Goal: Complete application form

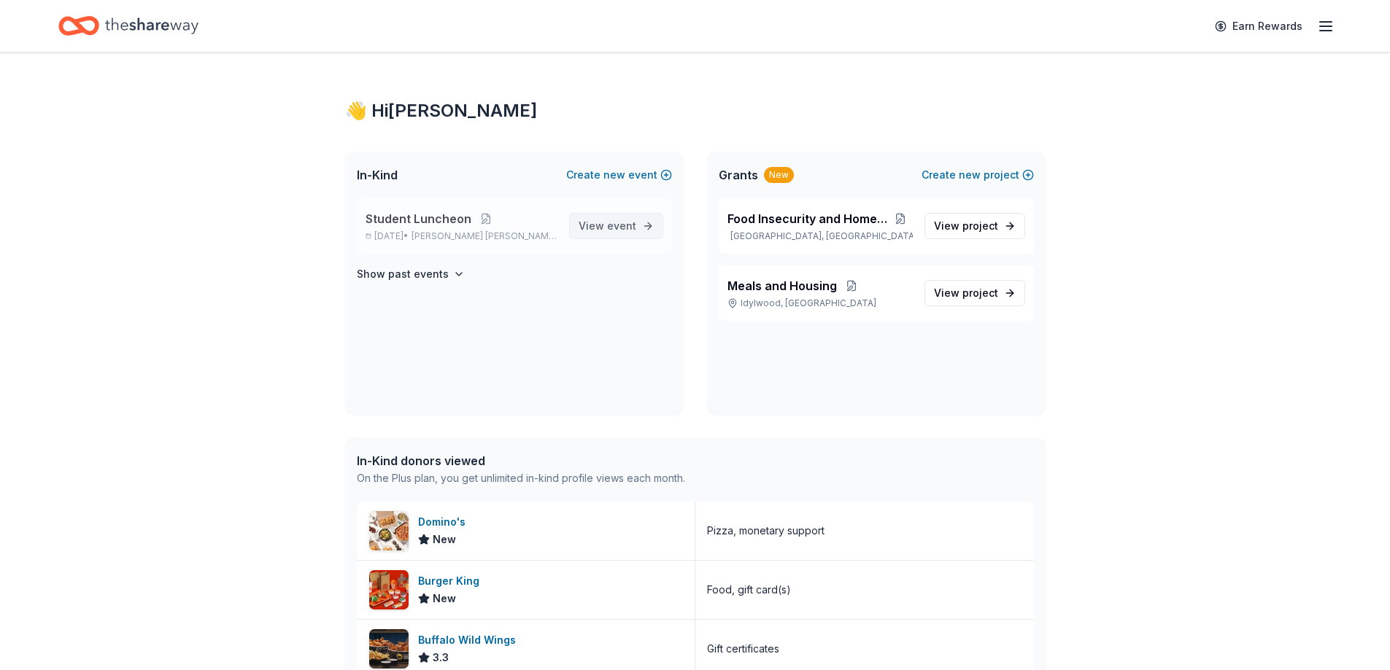
click at [625, 230] on span "event" at bounding box center [621, 226] width 29 height 12
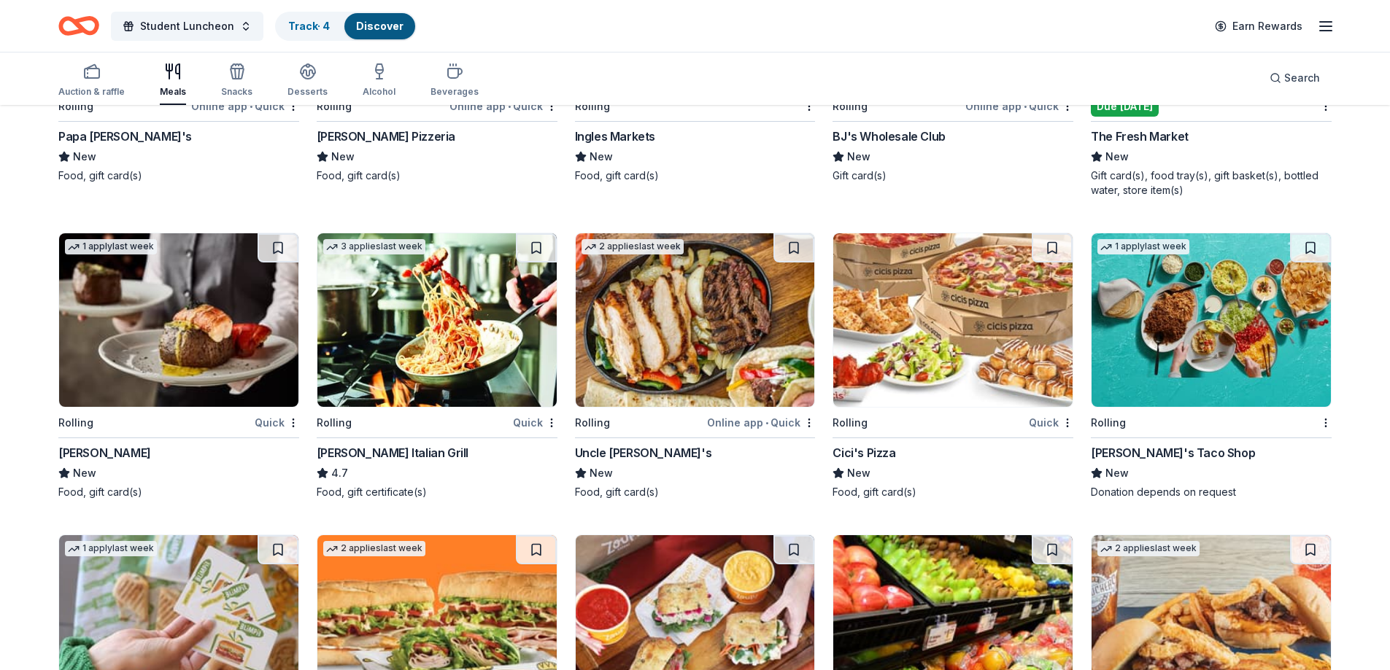
scroll to position [3879, 0]
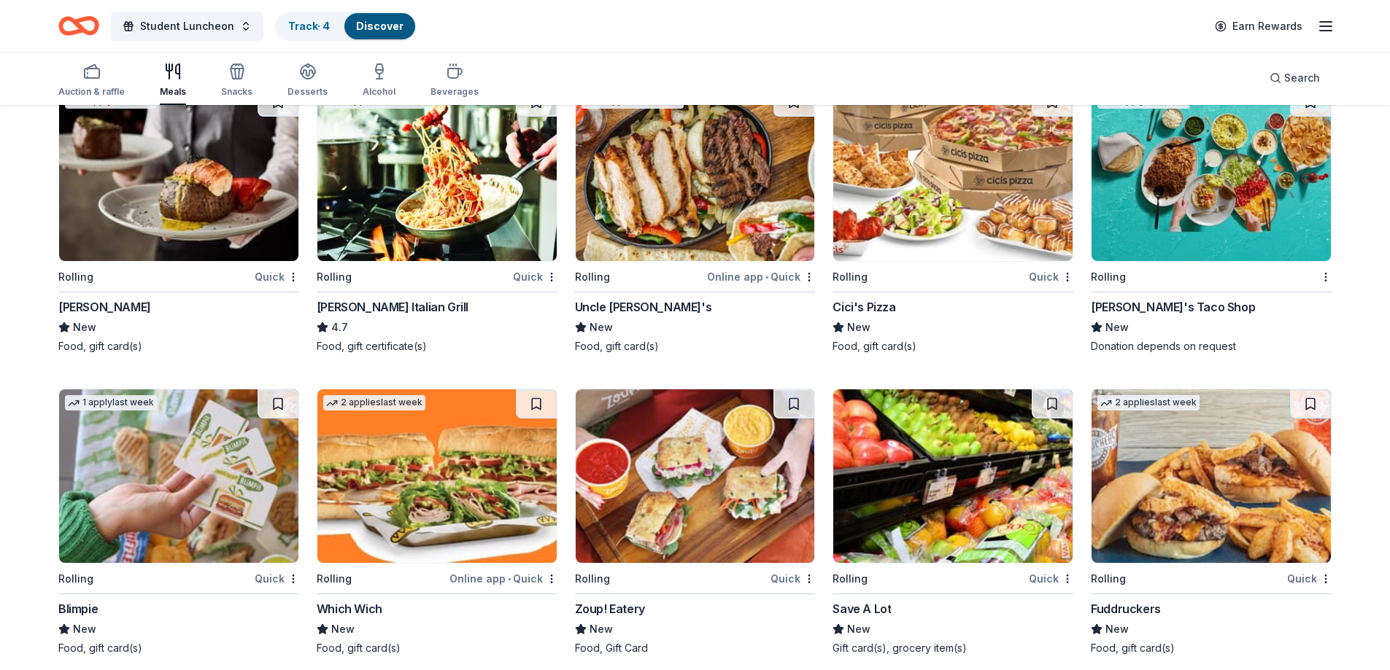
click at [495, 570] on div "Online app • Quick" at bounding box center [503, 579] width 108 height 18
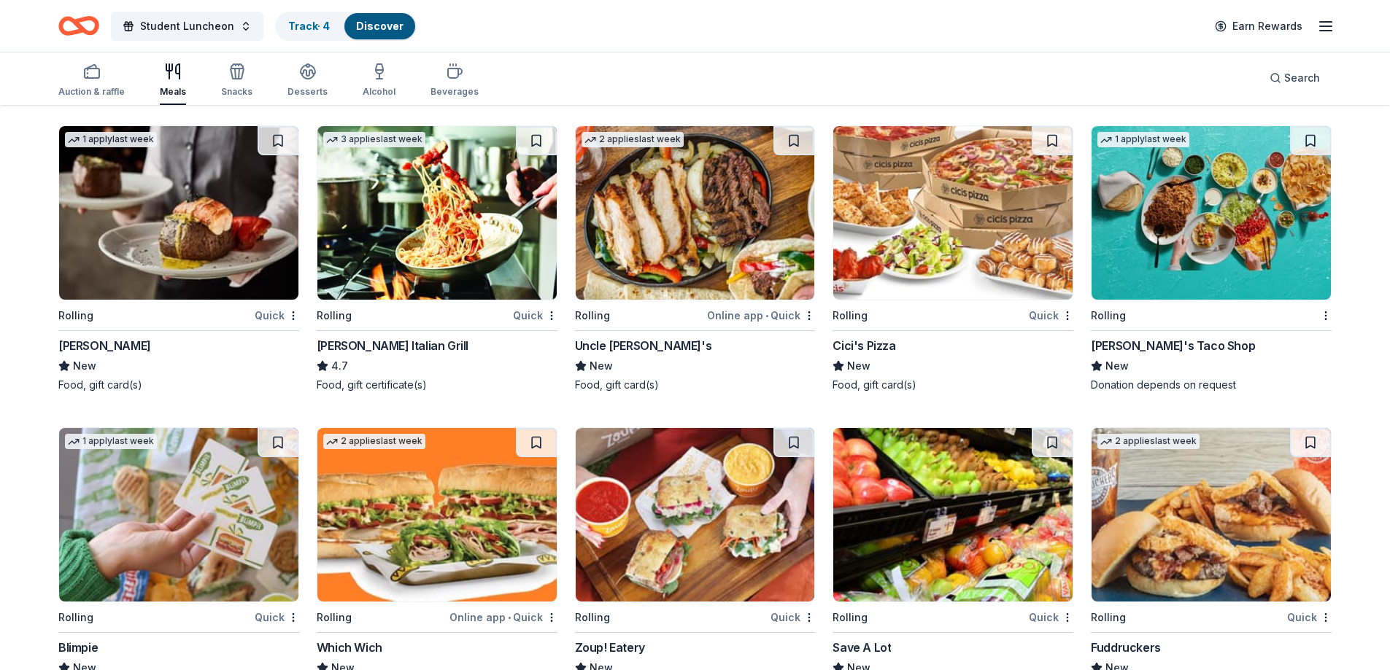
scroll to position [3806, 0]
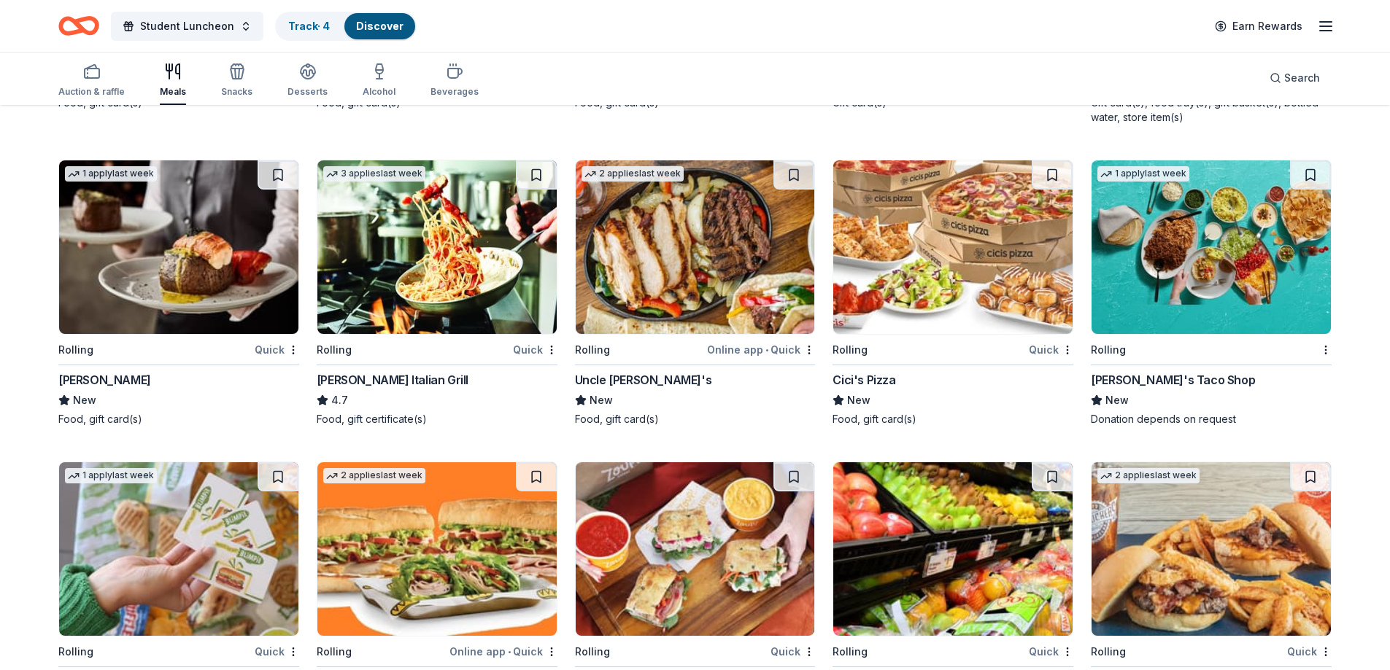
click at [736, 341] on div "Online app • Quick" at bounding box center [761, 350] width 108 height 18
click at [392, 371] on div "Carrabba's Italian Grill" at bounding box center [393, 380] width 152 height 18
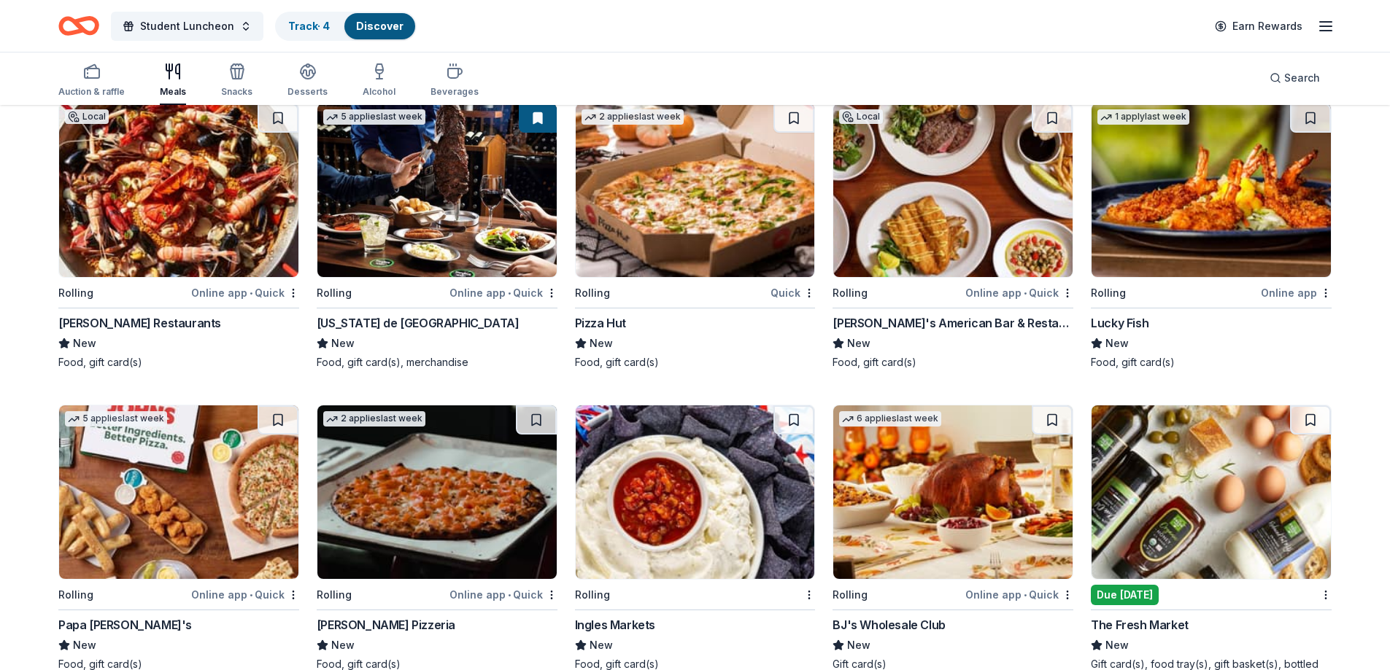
scroll to position [3223, 0]
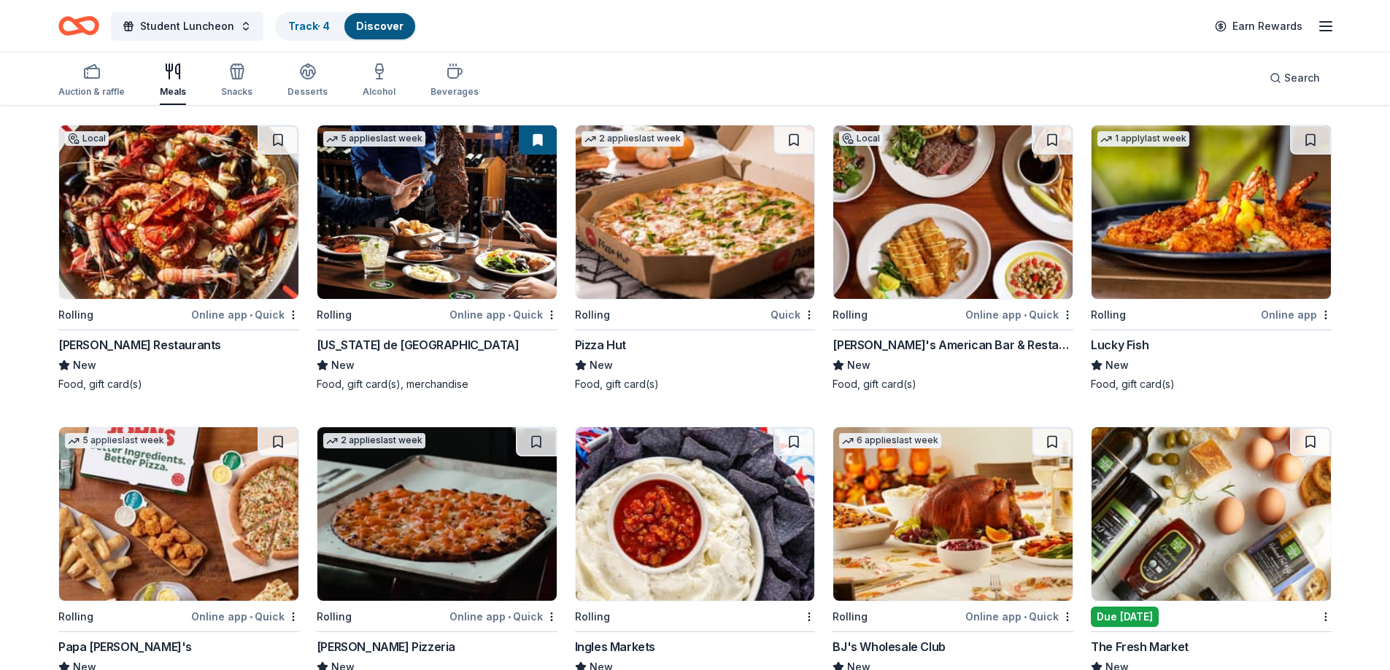
click at [668, 245] on img at bounding box center [695, 212] width 239 height 174
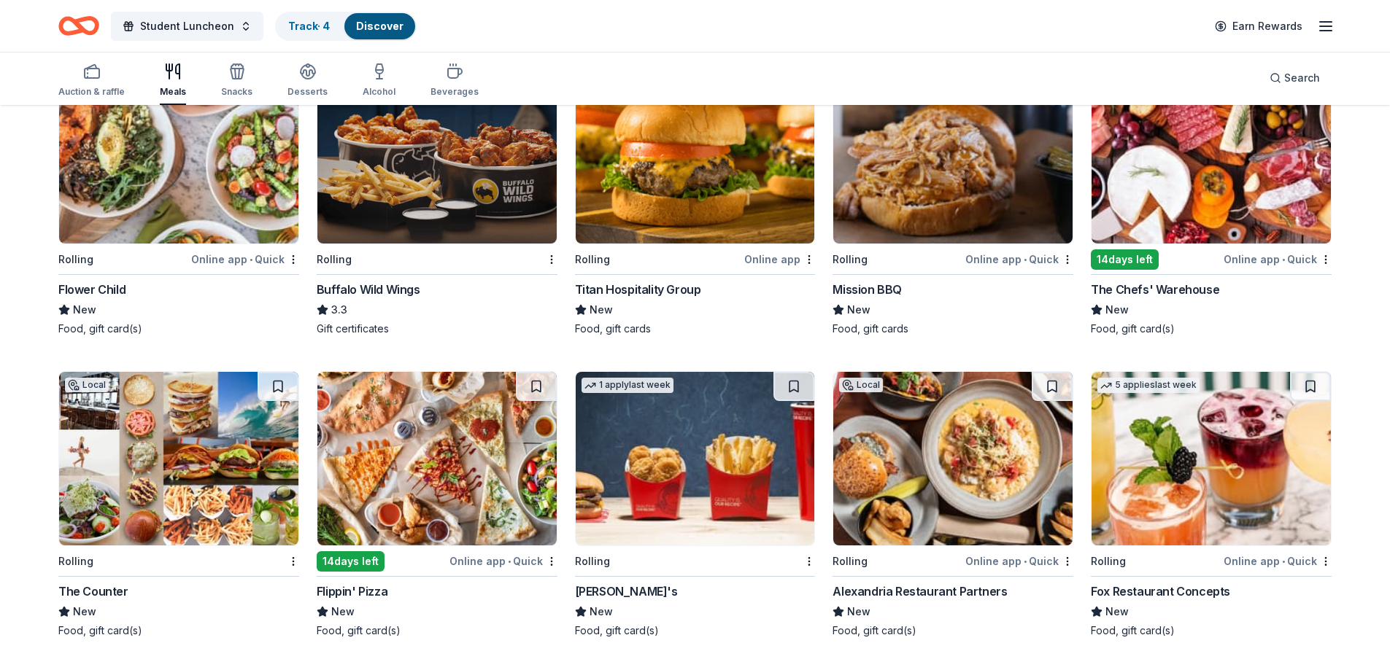
scroll to position [1982, 0]
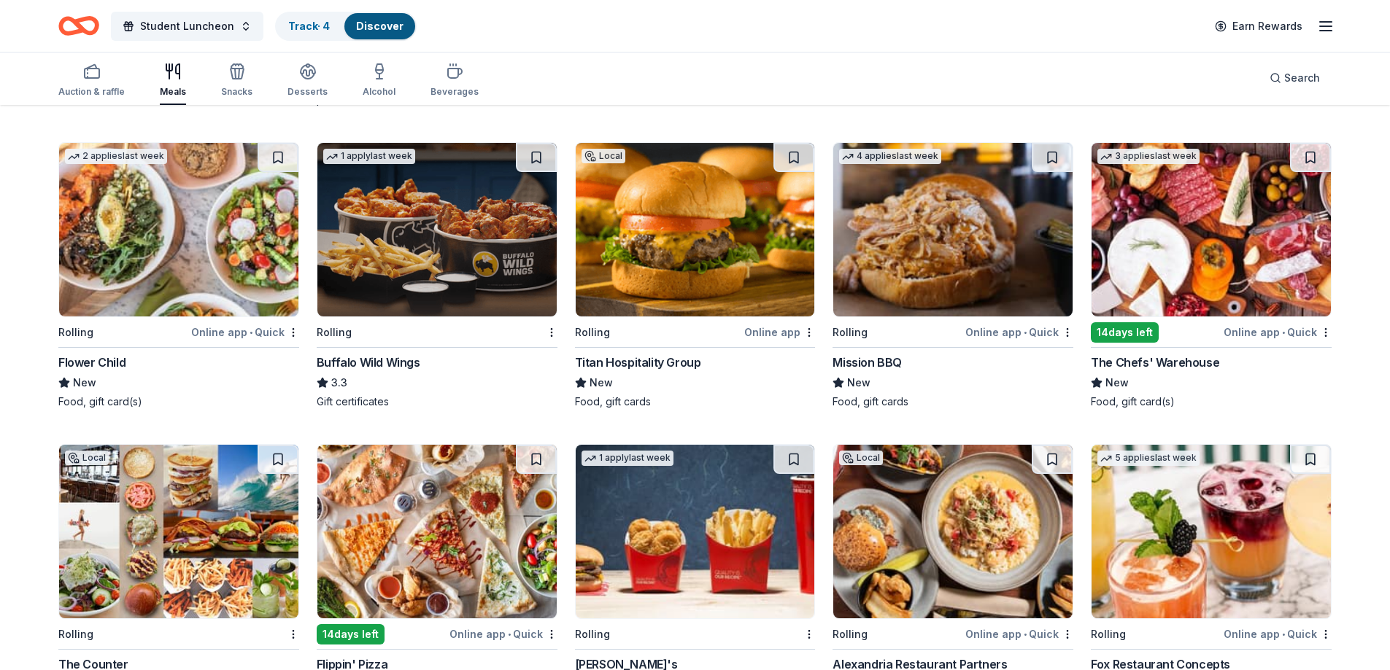
click at [97, 358] on div "Flower Child" at bounding box center [91, 363] width 67 height 18
click at [381, 357] on div "Buffalo Wild Wings" at bounding box center [369, 363] width 104 height 18
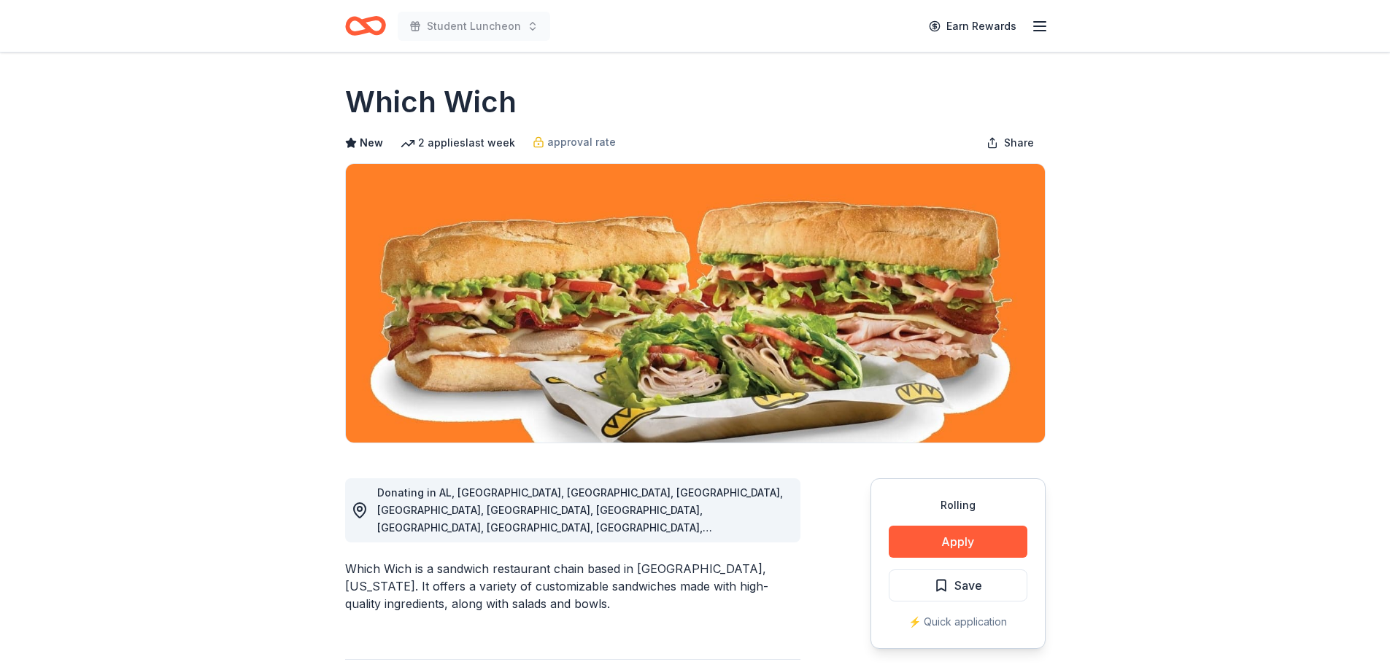
click at [959, 563] on div "Rolling Apply Save ⚡️ Quick application" at bounding box center [957, 564] width 175 height 171
click at [950, 541] on button "Apply" at bounding box center [958, 542] width 139 height 32
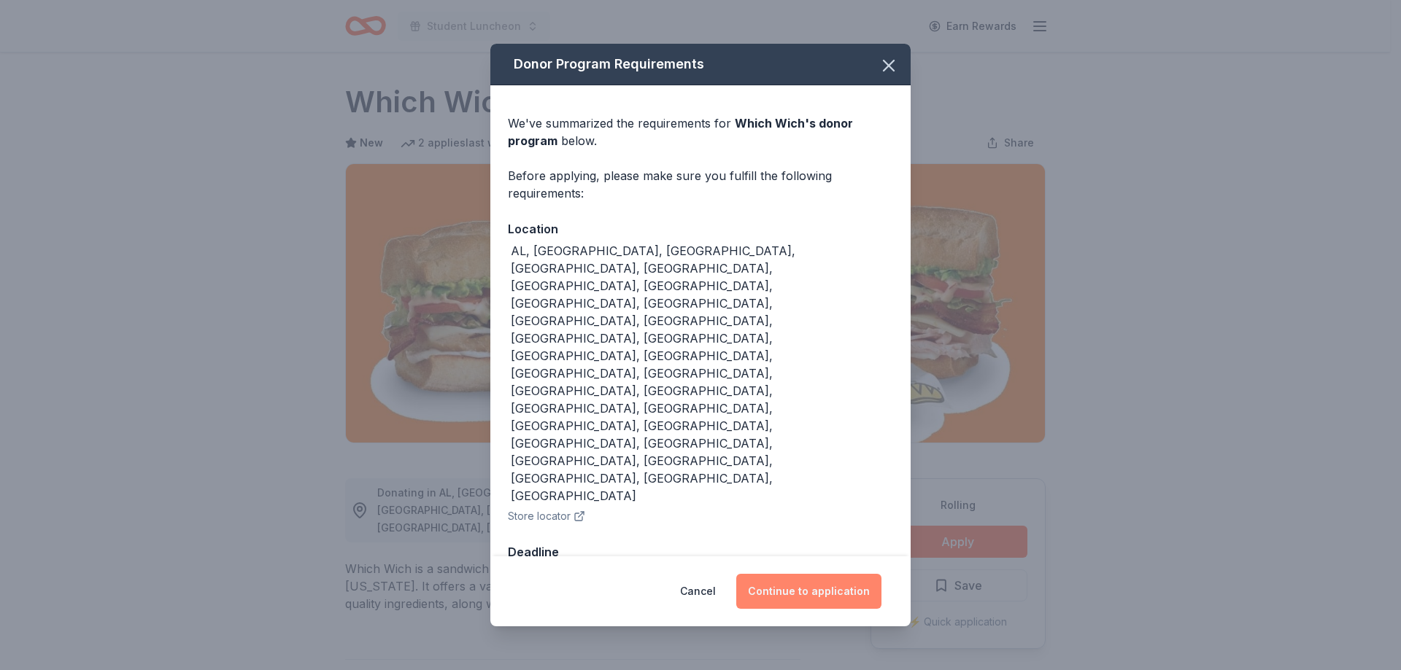
click at [805, 574] on button "Continue to application" at bounding box center [808, 591] width 145 height 35
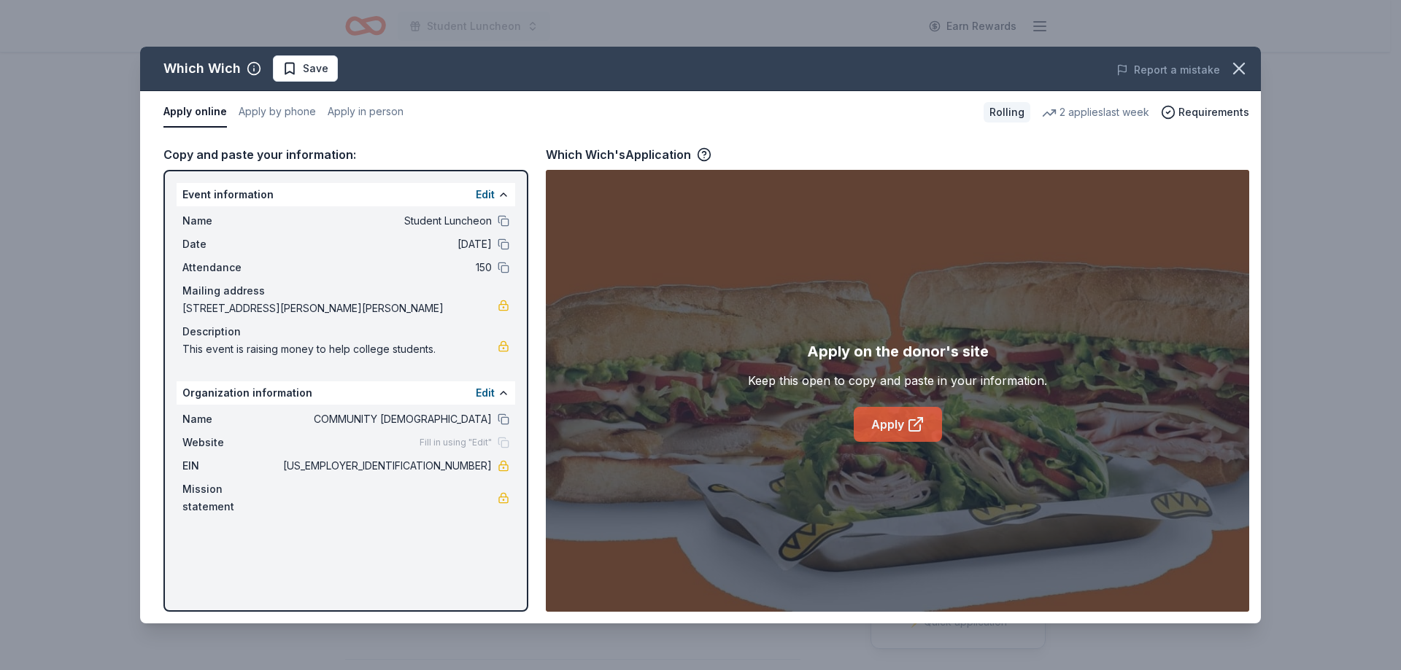
click at [876, 414] on link "Apply" at bounding box center [898, 424] width 88 height 35
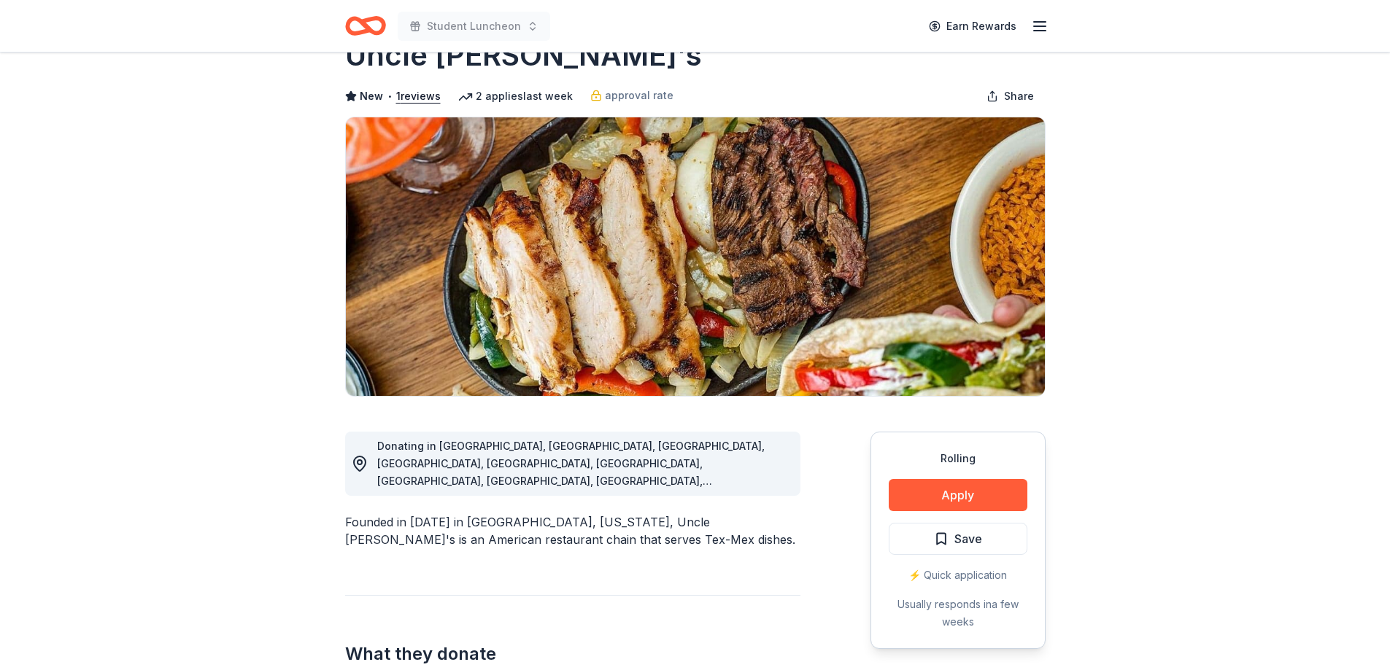
scroll to position [73, 0]
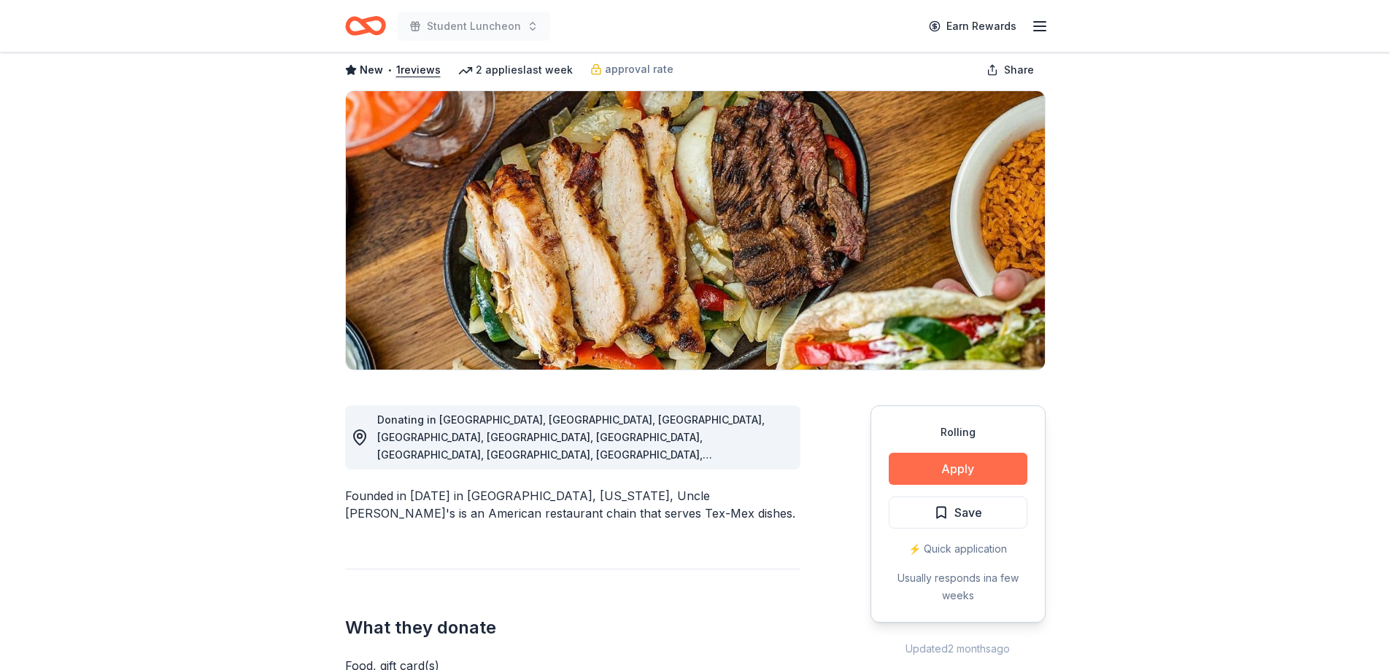
click at [946, 460] on button "Apply" at bounding box center [958, 469] width 139 height 32
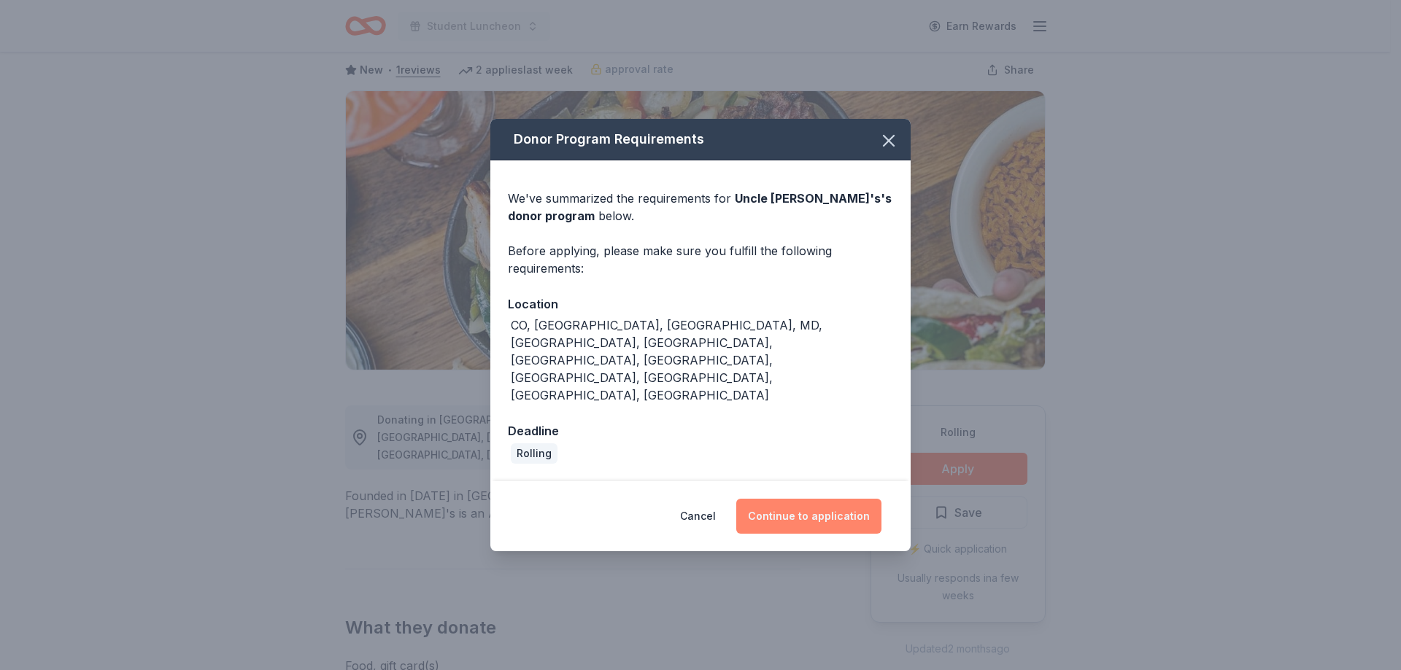
click at [832, 499] on button "Continue to application" at bounding box center [808, 516] width 145 height 35
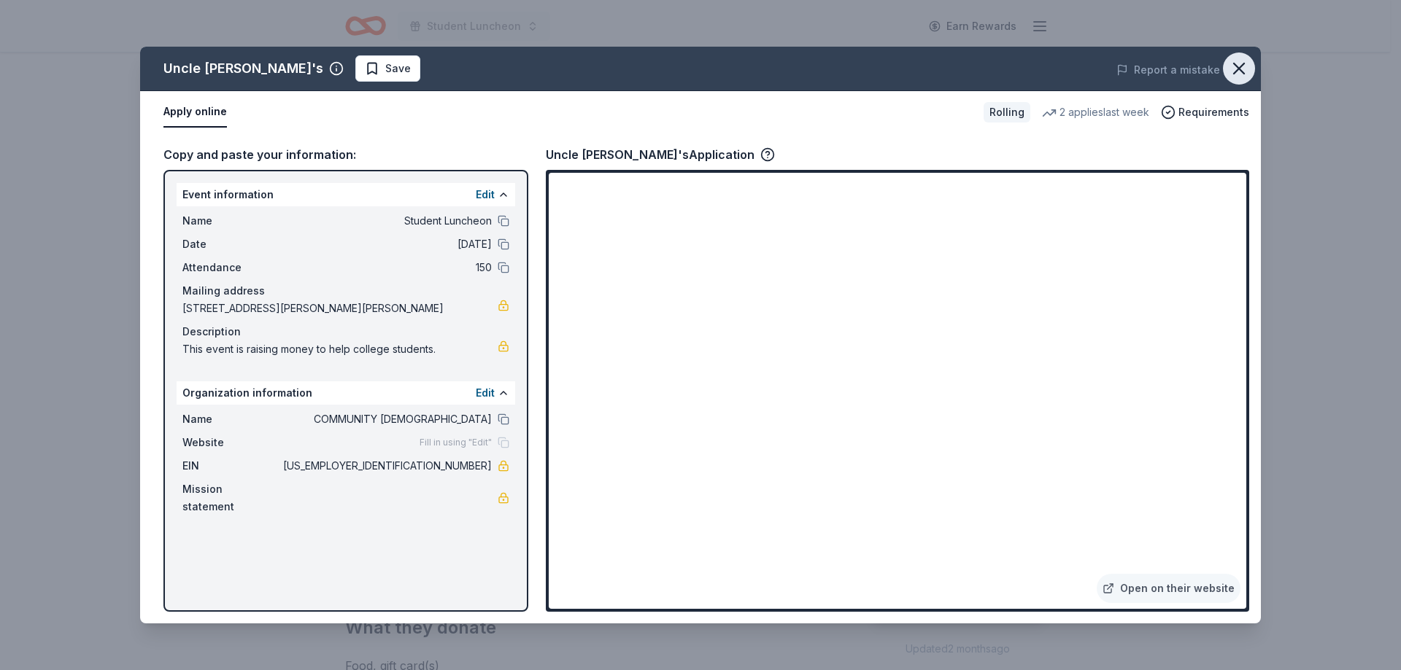
click at [1233, 69] on icon "button" at bounding box center [1239, 68] width 20 height 20
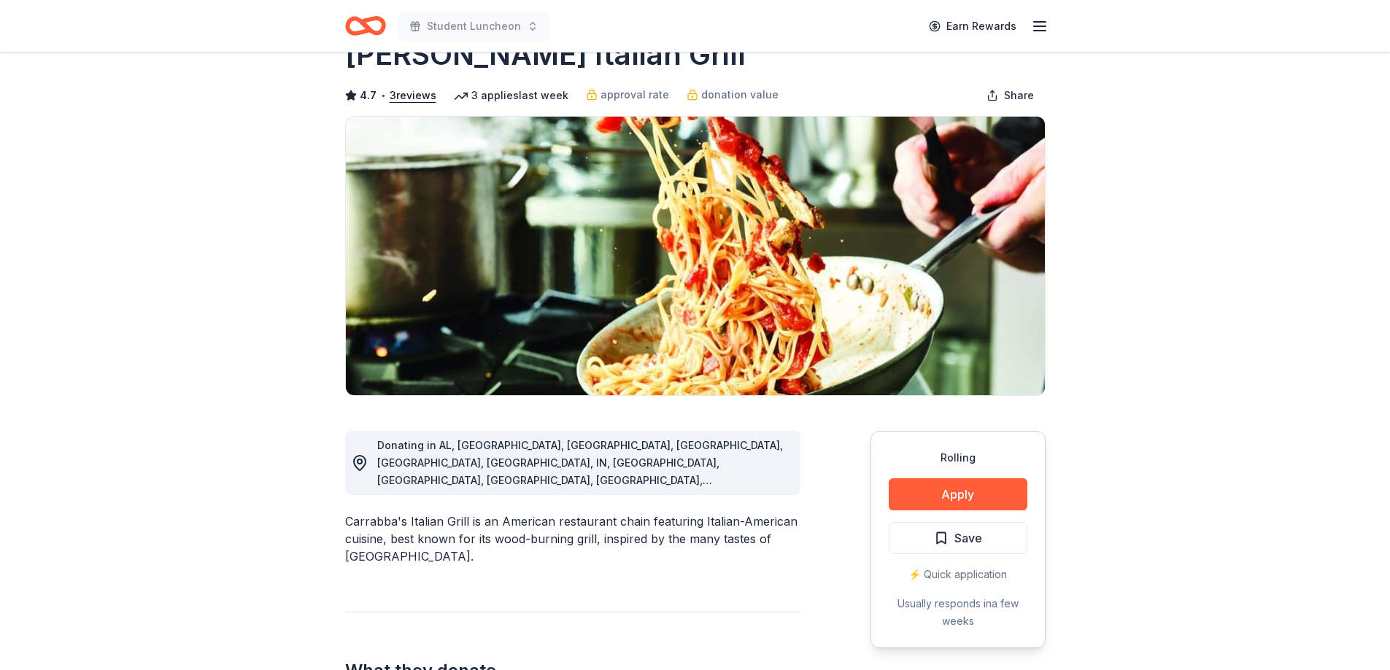
scroll to position [73, 0]
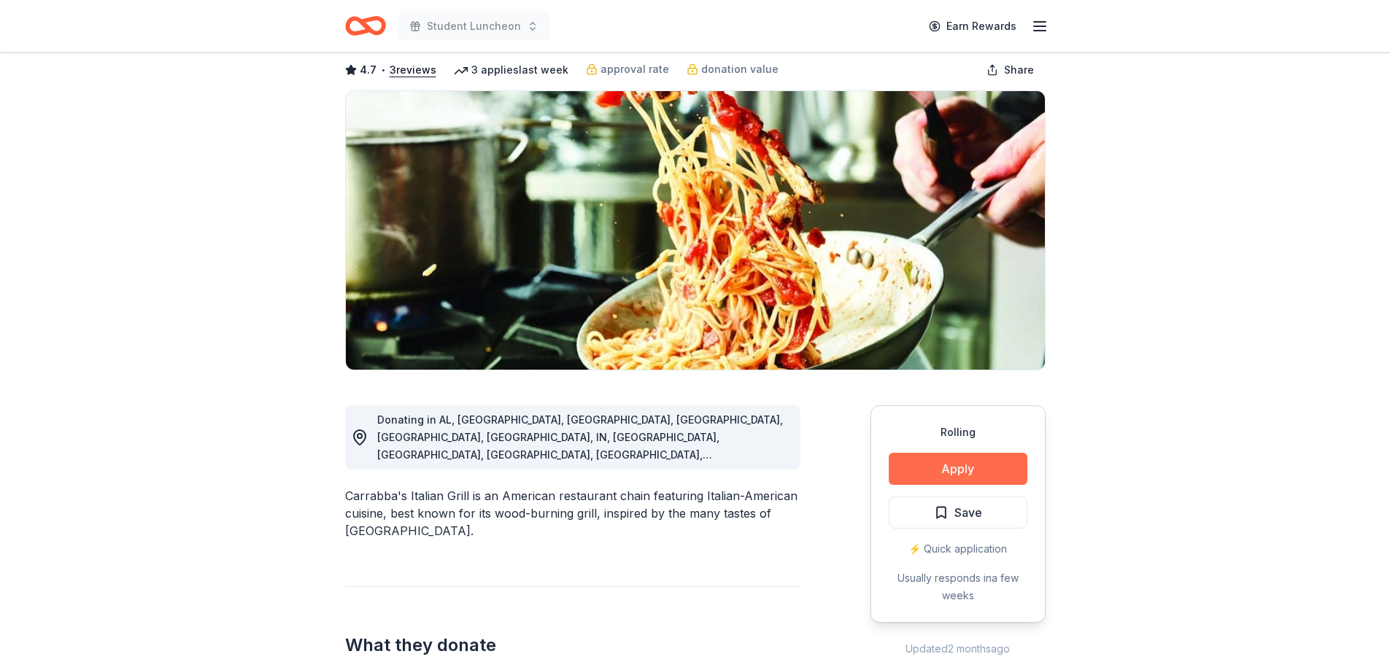
click at [956, 474] on button "Apply" at bounding box center [958, 469] width 139 height 32
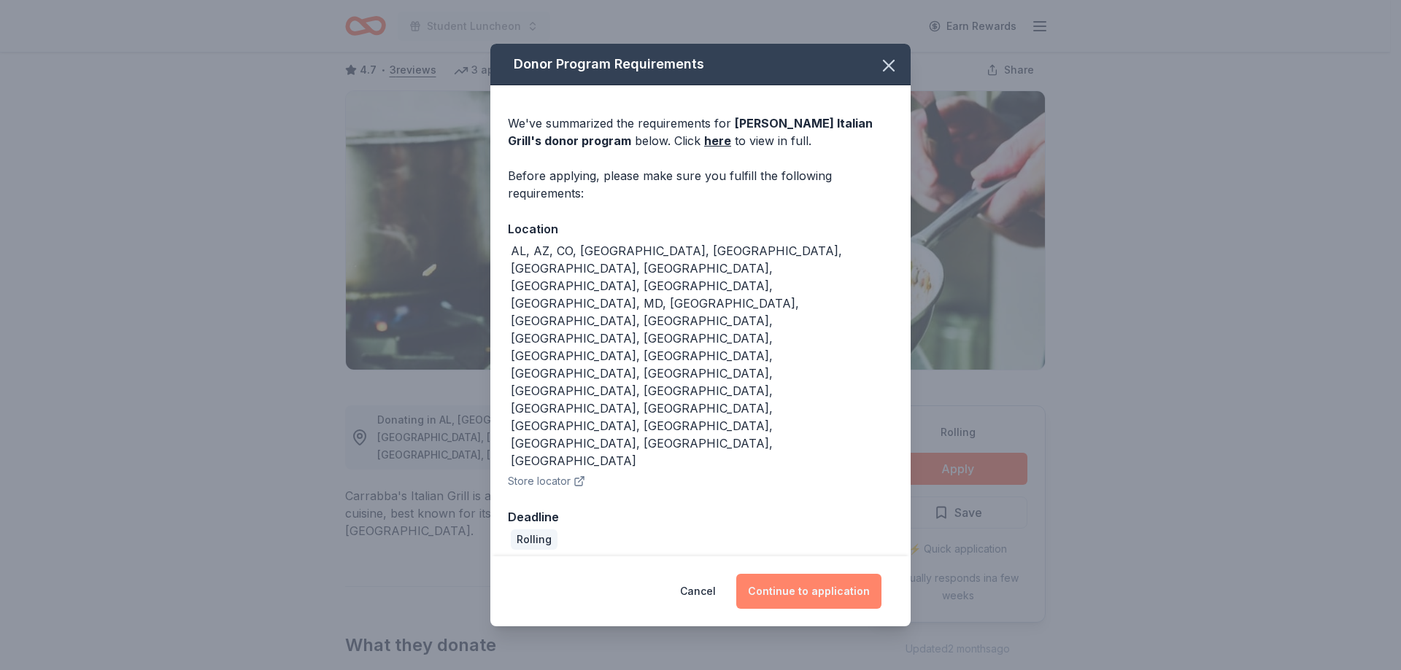
click at [850, 574] on button "Continue to application" at bounding box center [808, 591] width 145 height 35
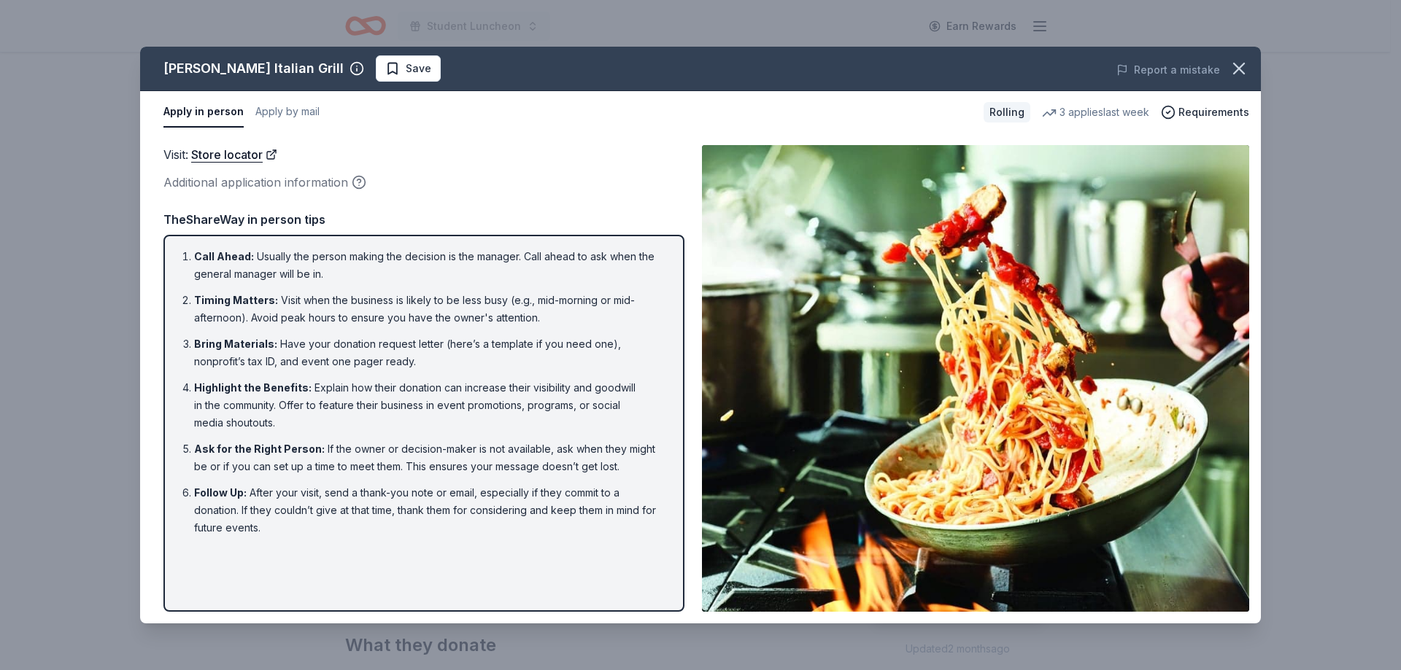
click at [1116, 112] on div "3 applies last week" at bounding box center [1095, 113] width 107 height 18
click at [1237, 66] on icon "button" at bounding box center [1239, 68] width 10 height 10
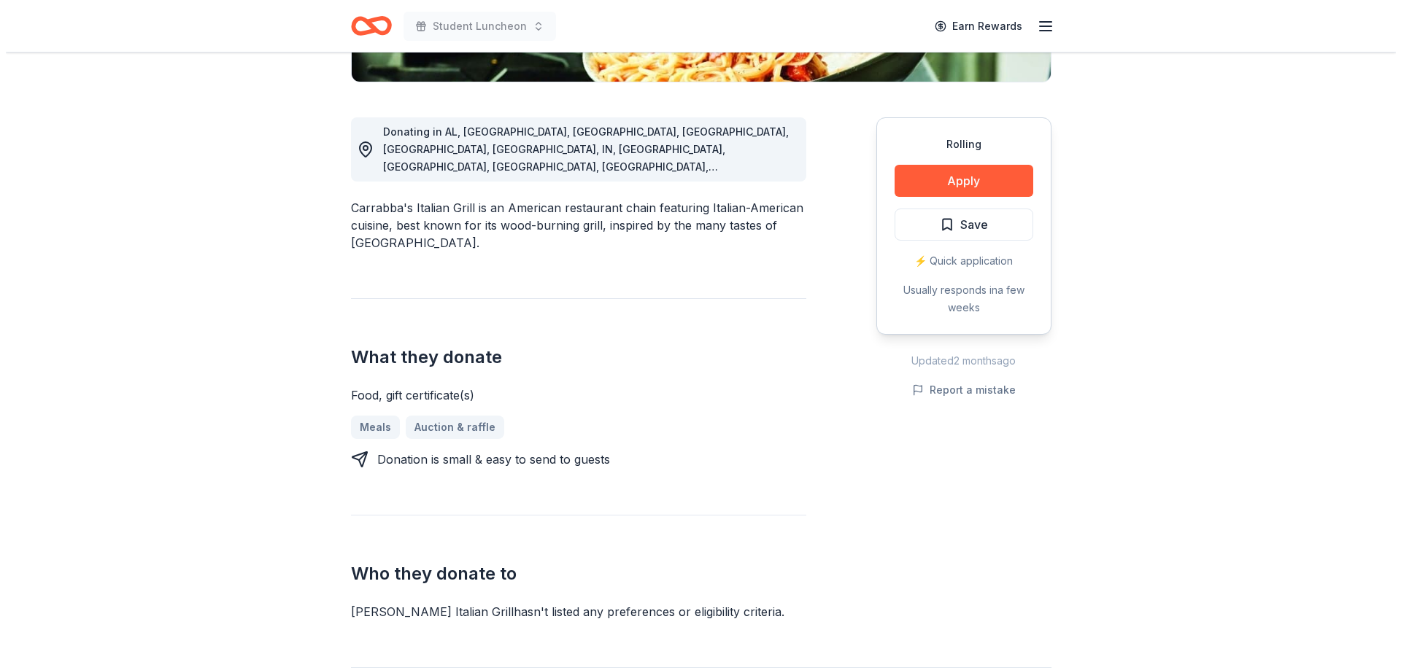
scroll to position [365, 0]
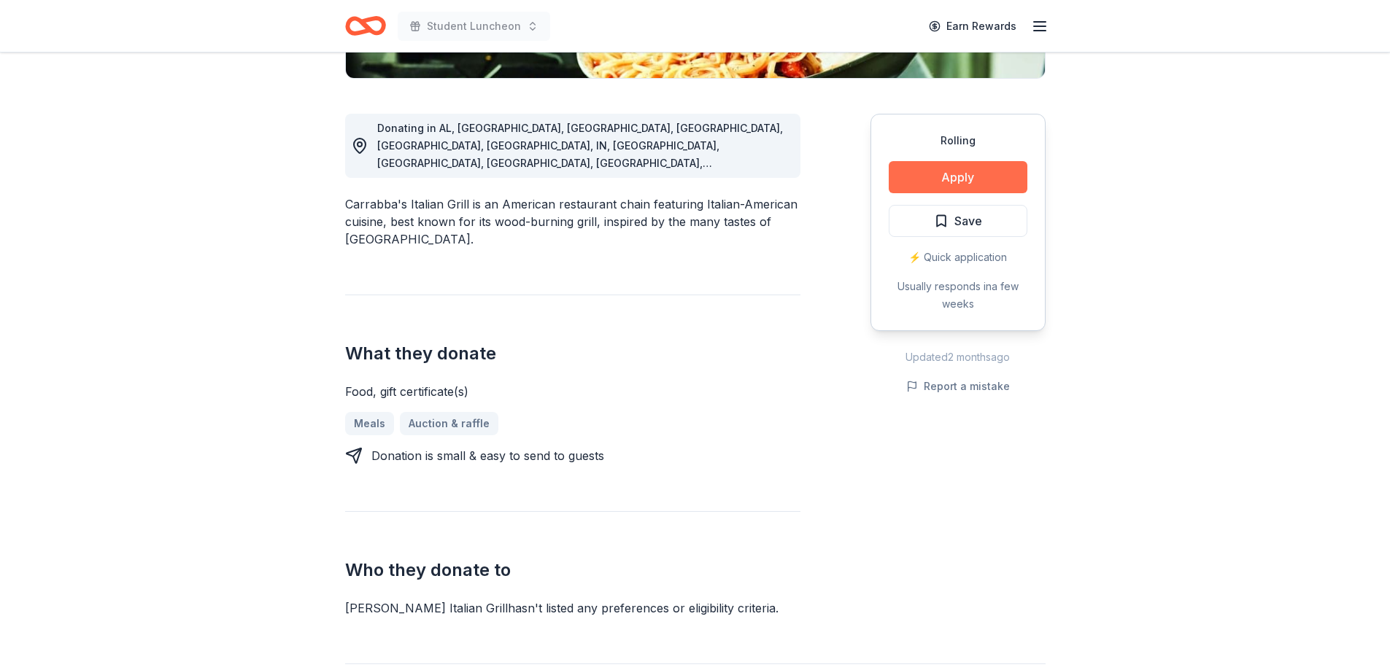
click at [974, 180] on button "Apply" at bounding box center [958, 177] width 139 height 32
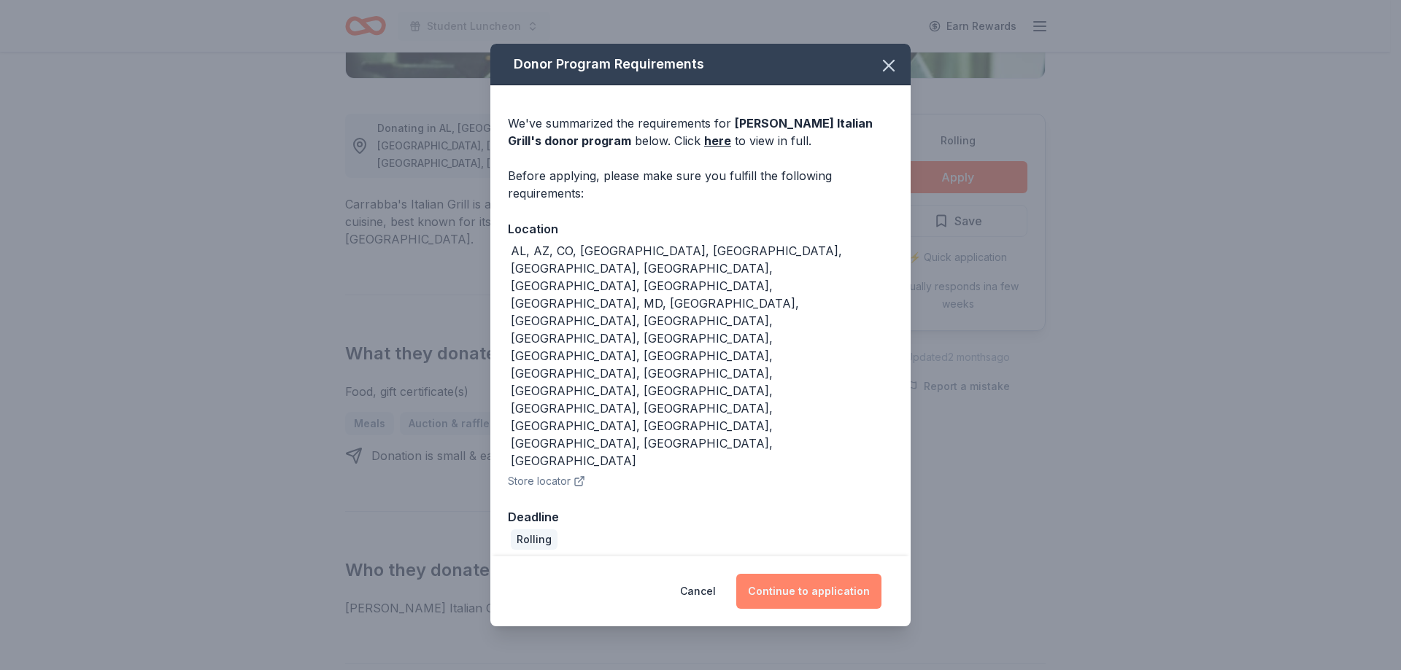
click at [827, 574] on button "Continue to application" at bounding box center [808, 591] width 145 height 35
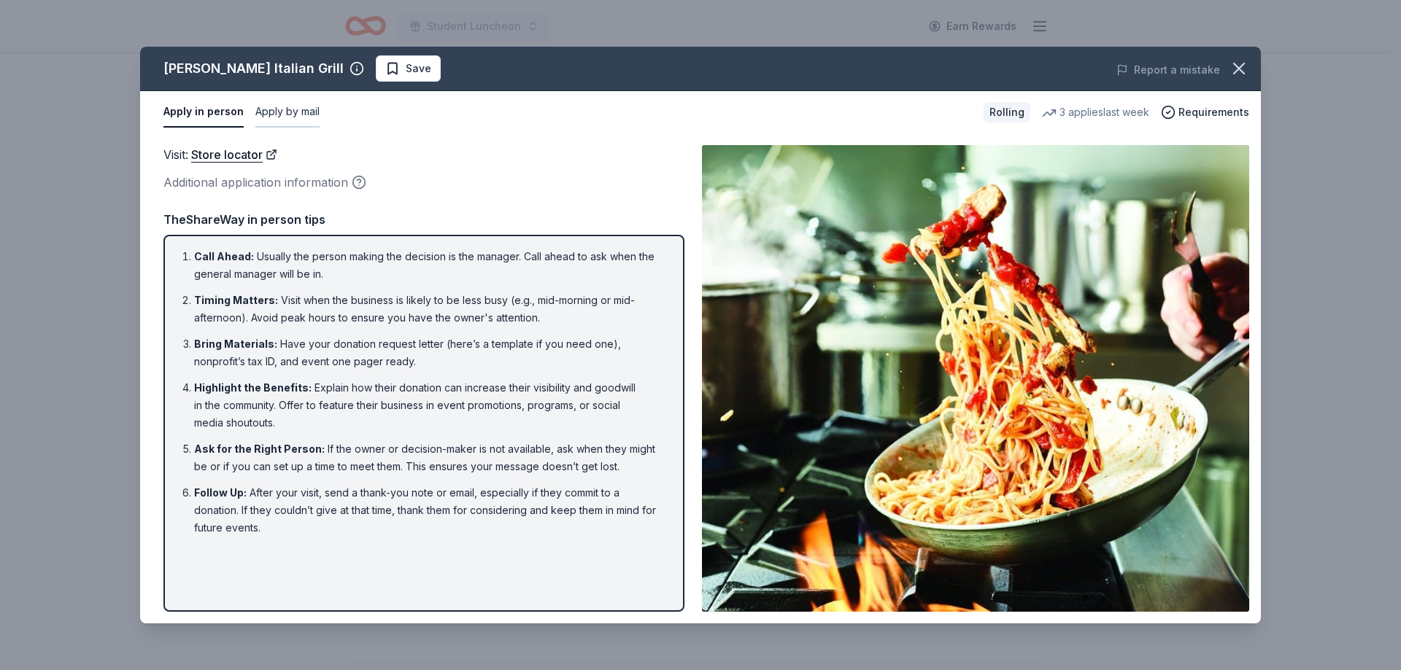
click at [312, 109] on button "Apply by mail" at bounding box center [287, 112] width 64 height 31
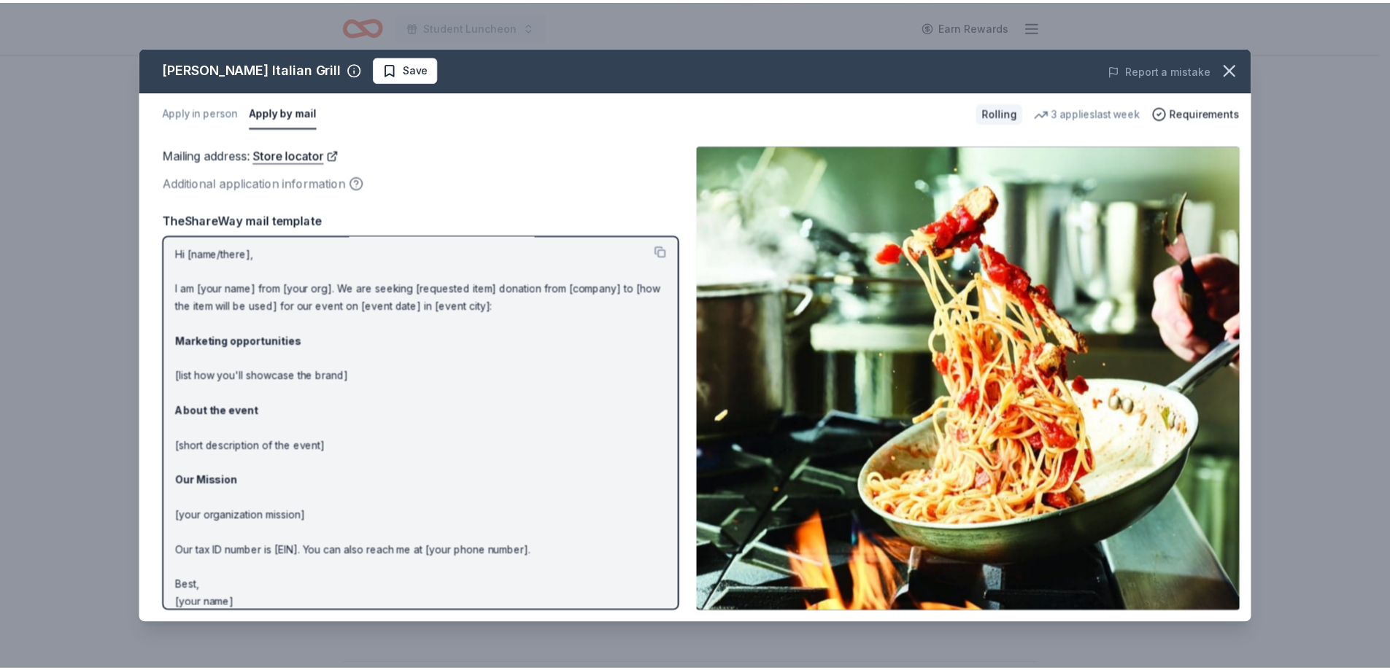
scroll to position [0, 0]
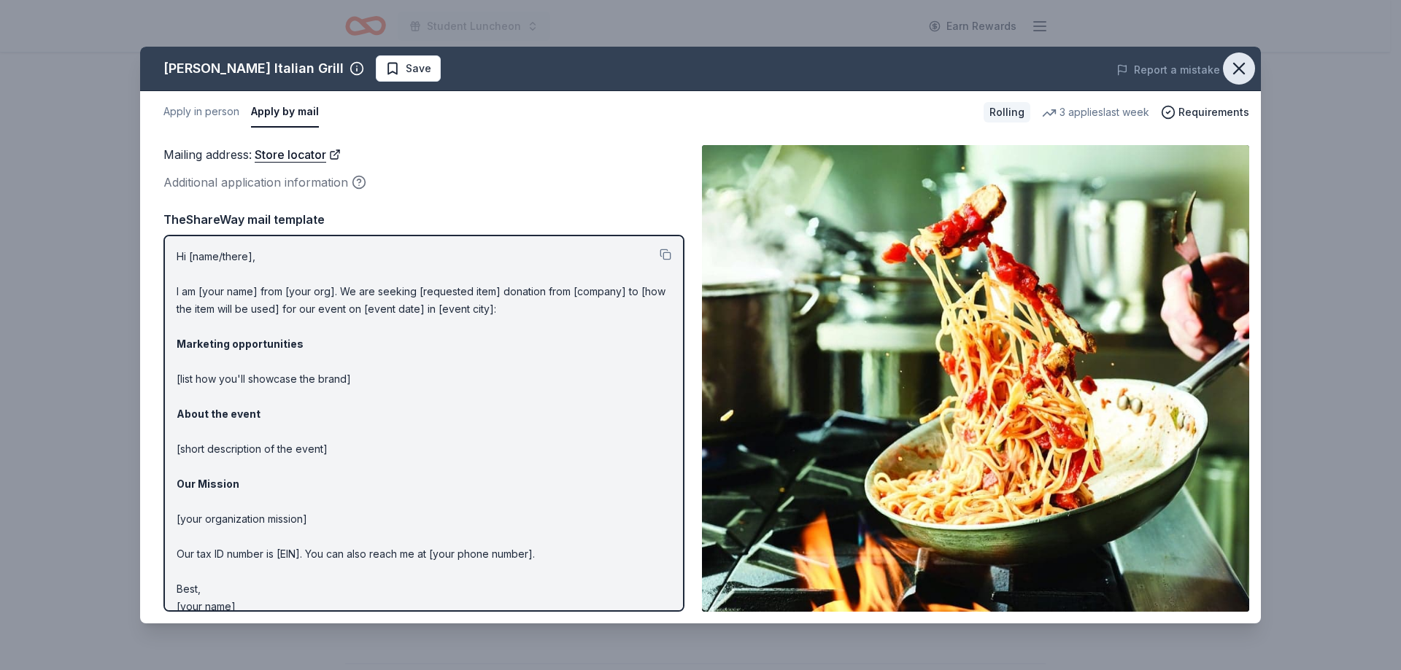
click at [1234, 71] on icon "button" at bounding box center [1239, 68] width 20 height 20
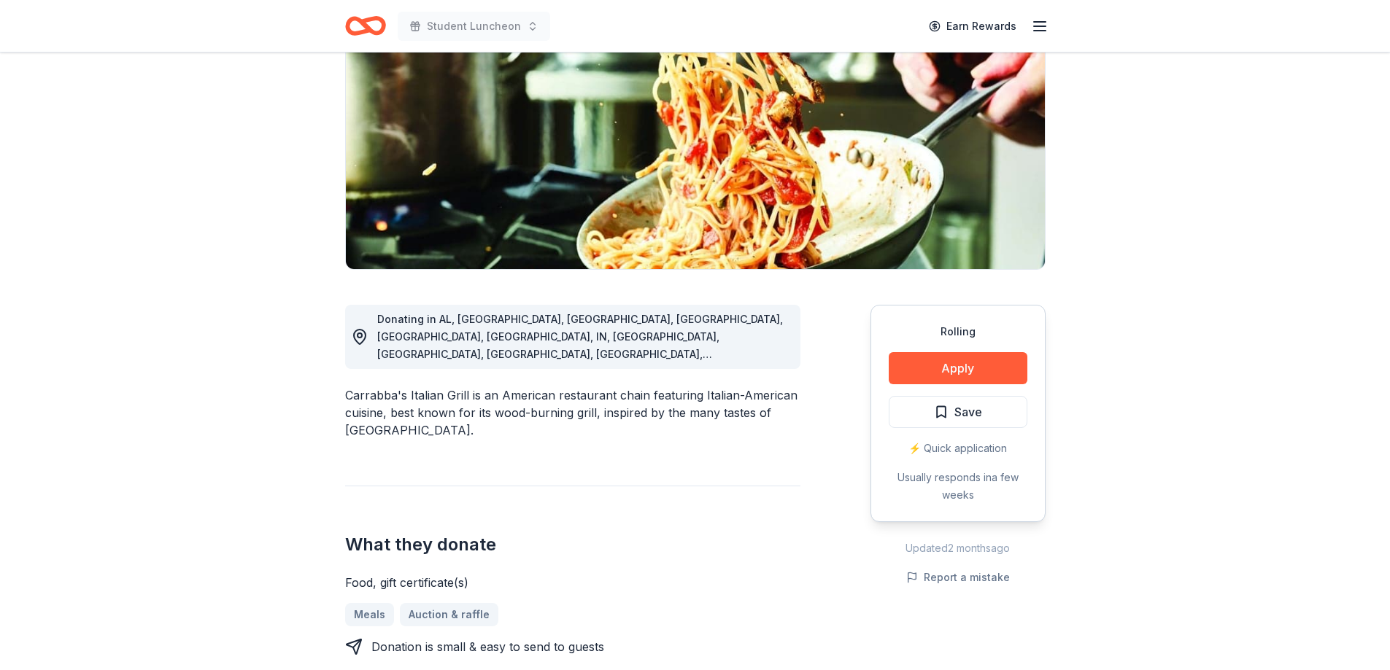
scroll to position [146, 0]
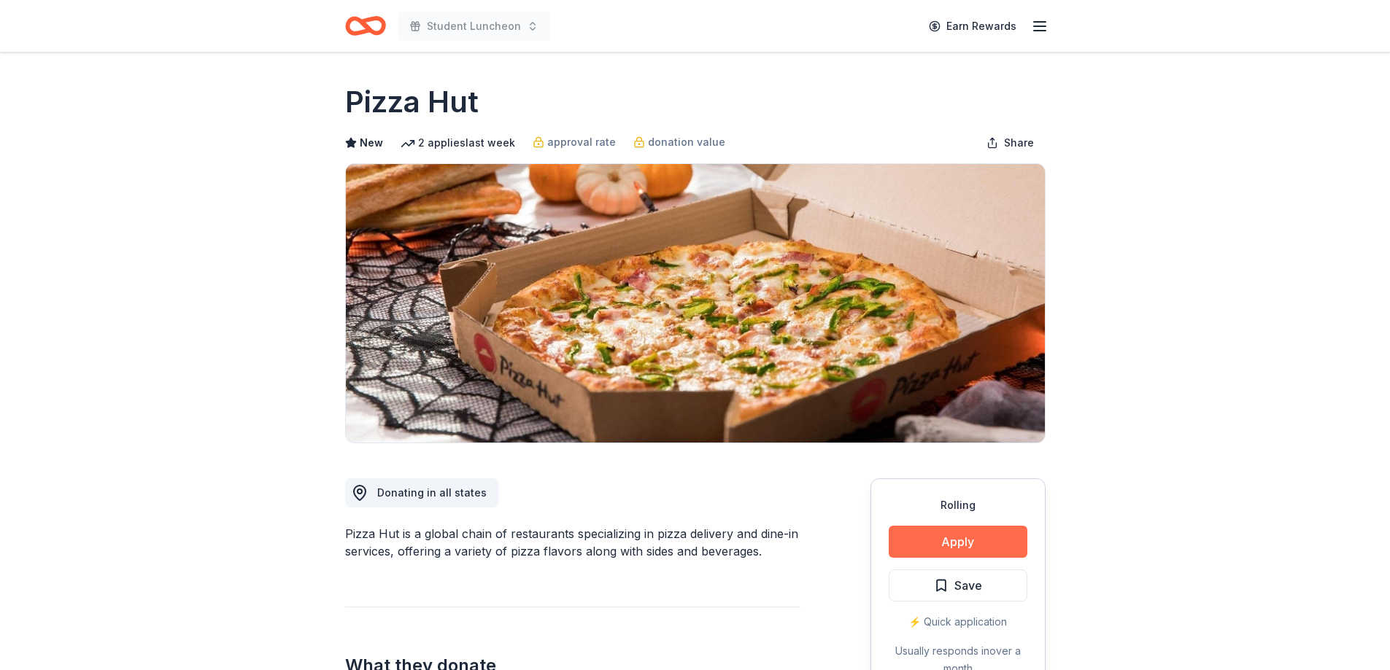
click at [955, 546] on button "Apply" at bounding box center [958, 542] width 139 height 32
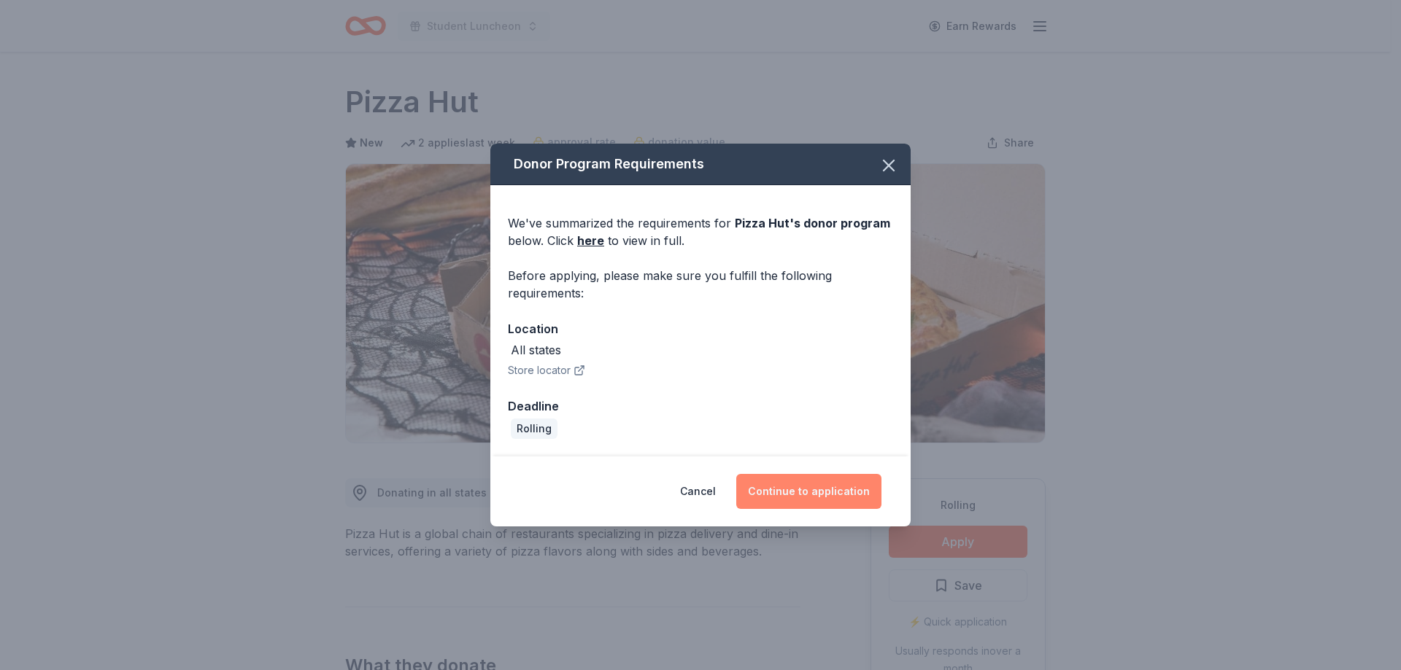
click at [787, 490] on button "Continue to application" at bounding box center [808, 491] width 145 height 35
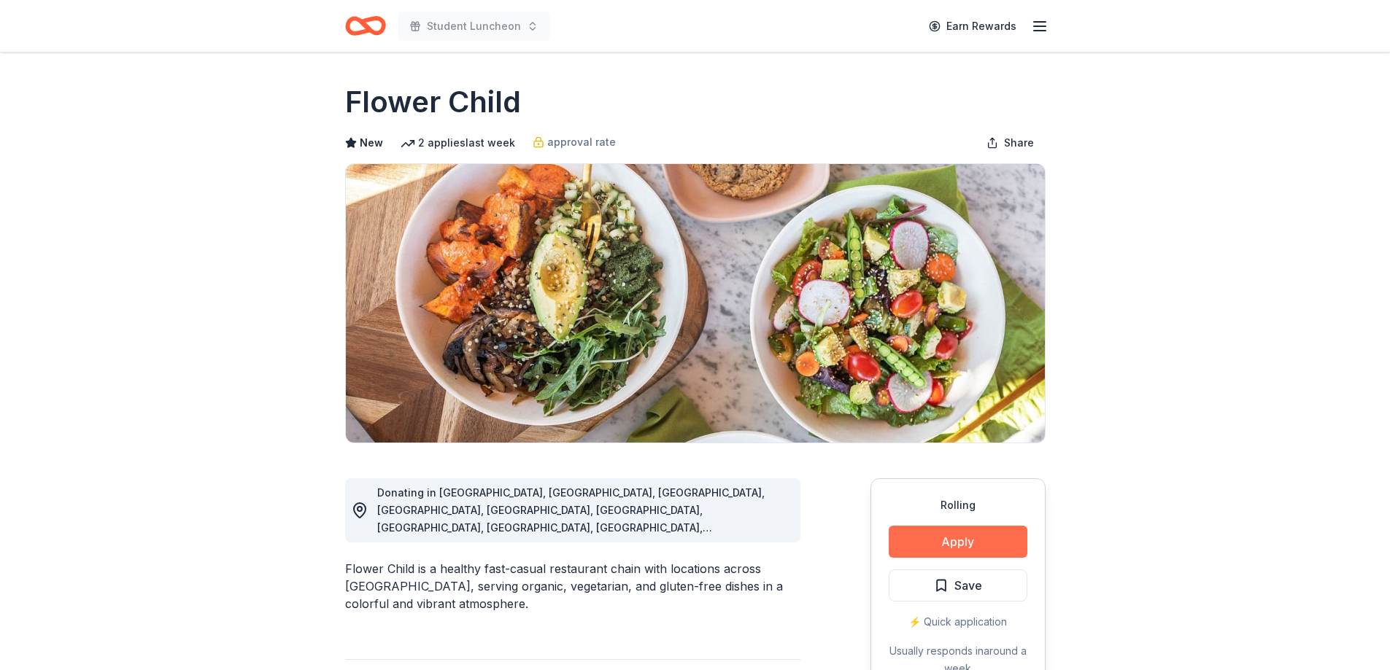
click at [974, 536] on button "Apply" at bounding box center [958, 542] width 139 height 32
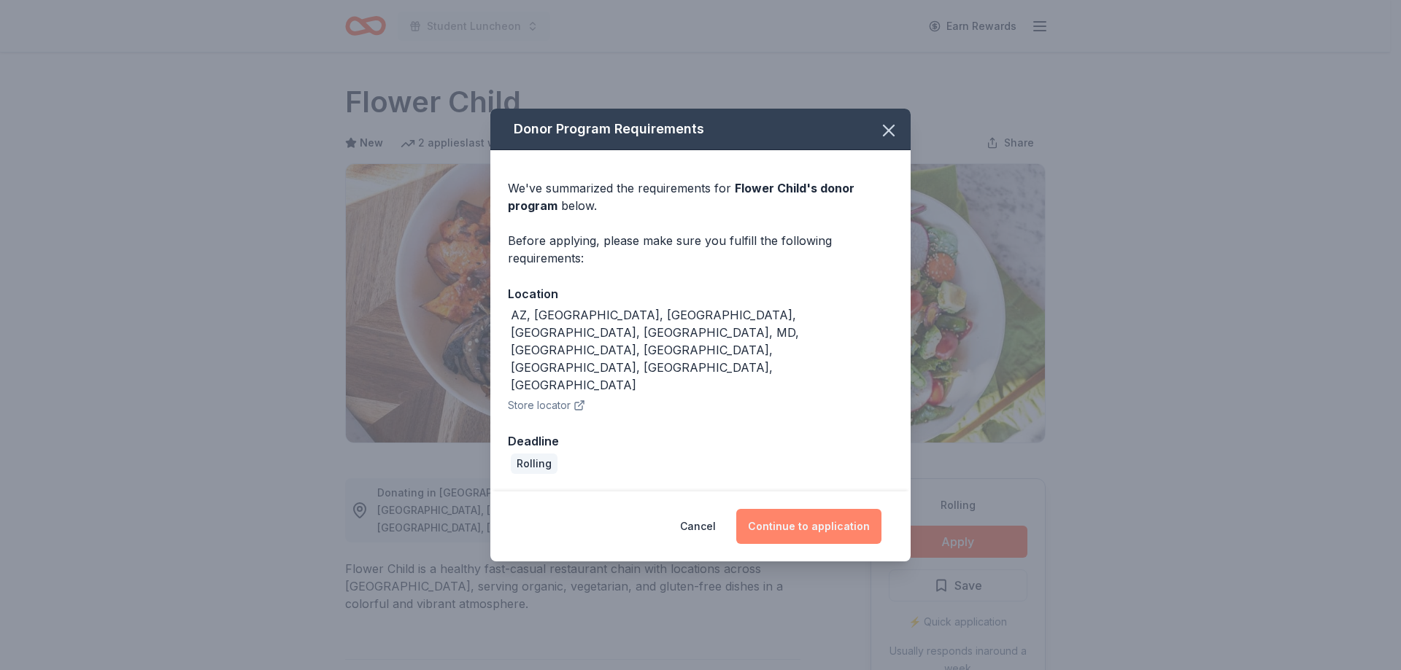
click at [795, 509] on button "Continue to application" at bounding box center [808, 526] width 145 height 35
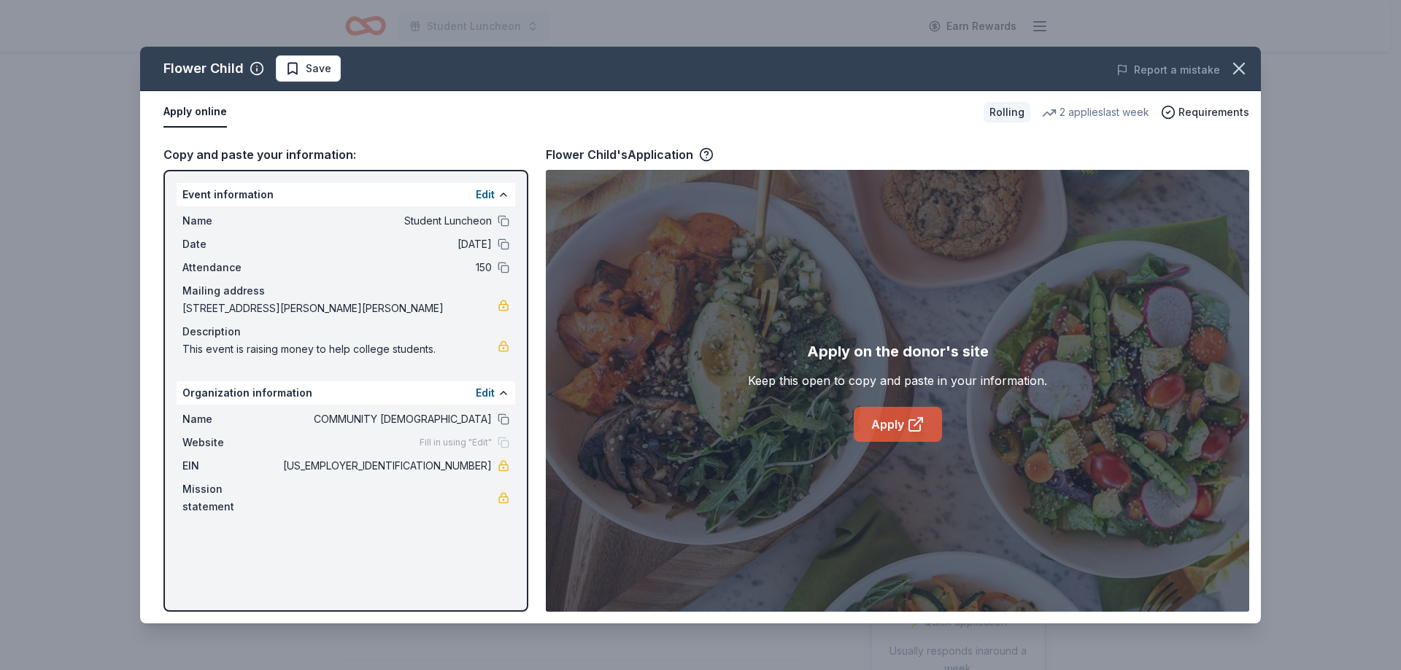
click at [903, 431] on link "Apply" at bounding box center [898, 424] width 88 height 35
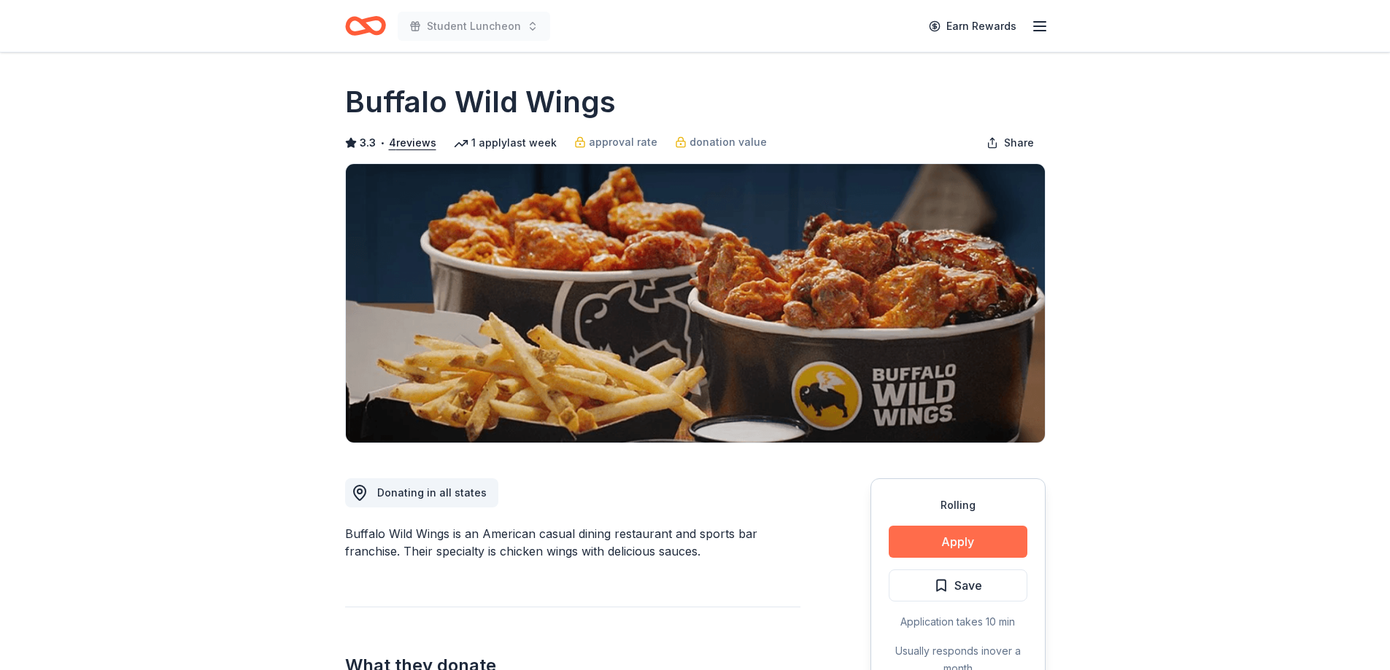
click at [975, 546] on button "Apply" at bounding box center [958, 542] width 139 height 32
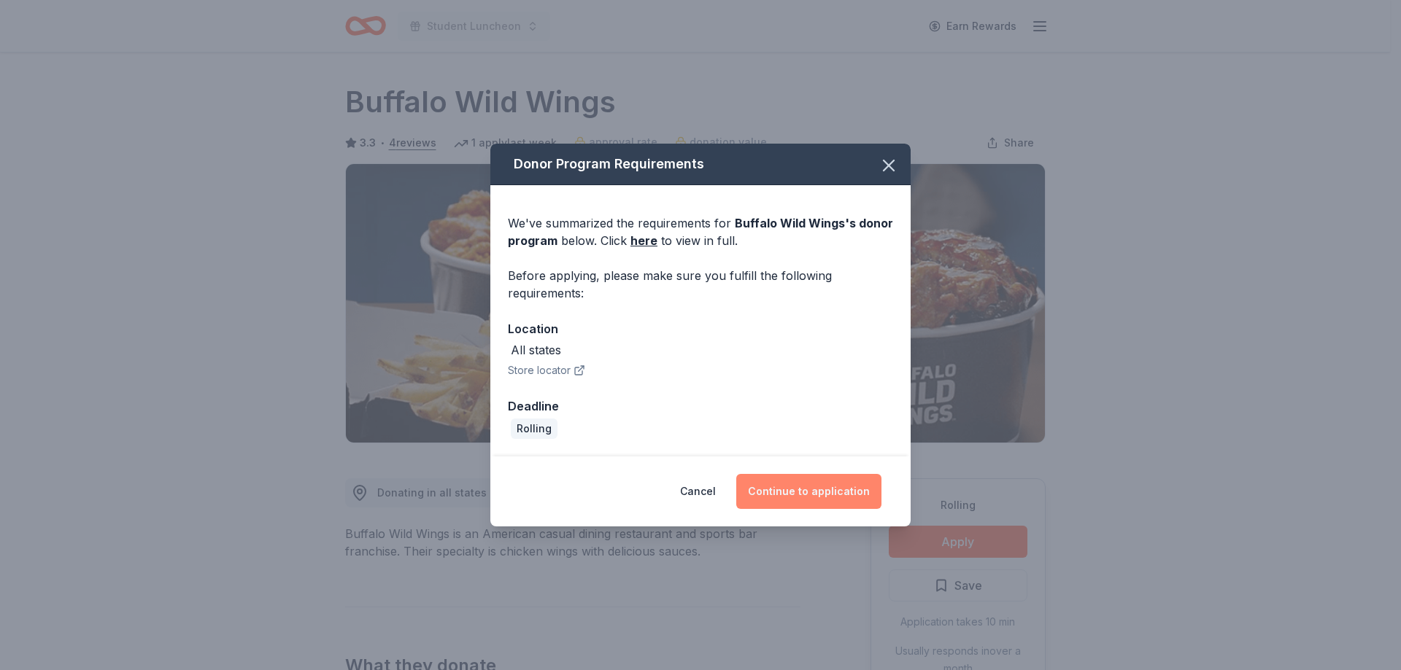
click at [770, 488] on button "Continue to application" at bounding box center [808, 491] width 145 height 35
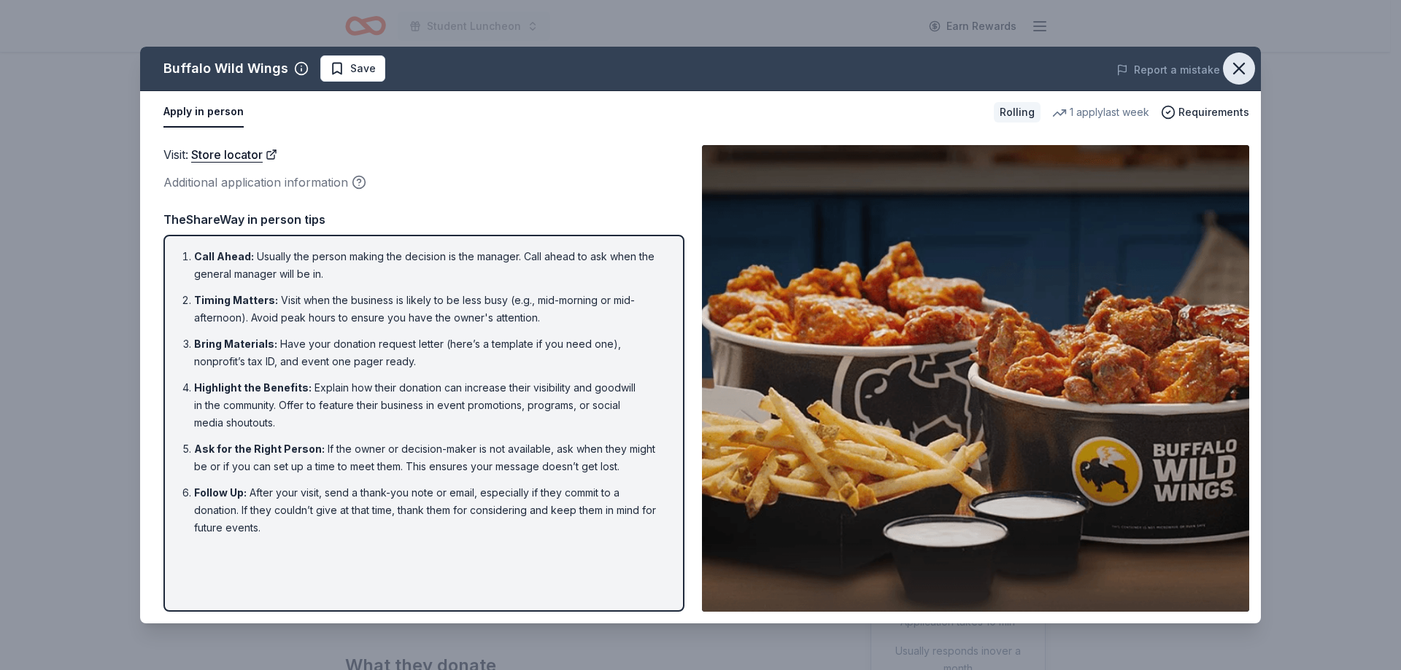
click at [1244, 60] on icon "button" at bounding box center [1239, 68] width 20 height 20
